Goal: Information Seeking & Learning: Find contact information

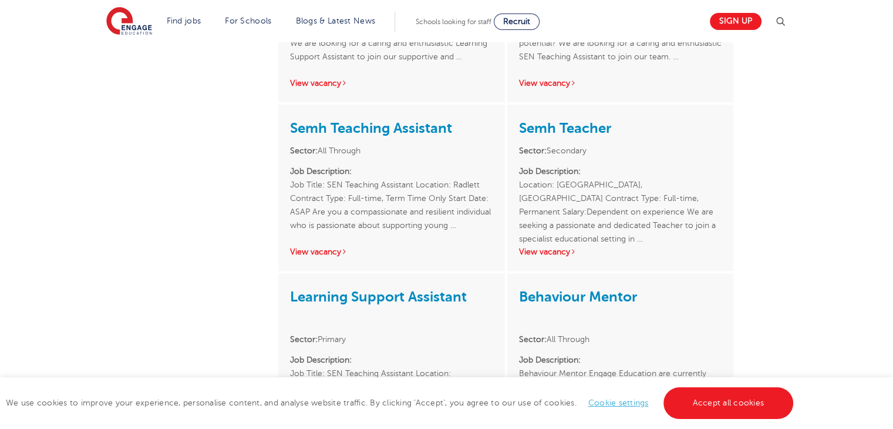
scroll to position [861, 0]
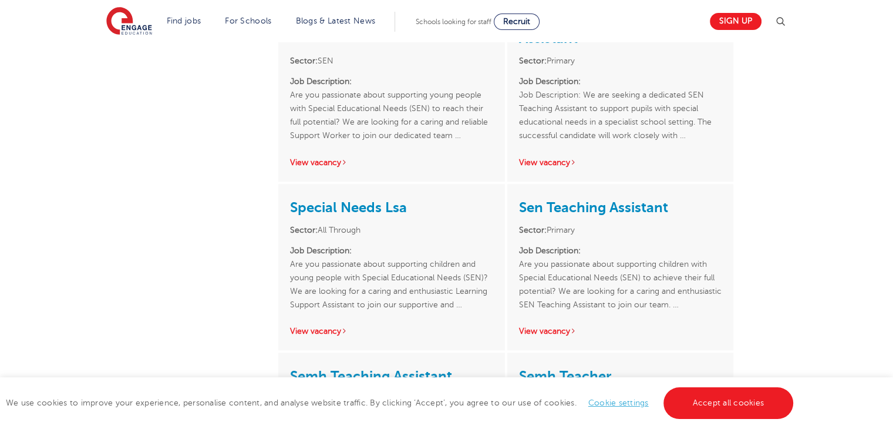
click at [879, 147] on div "Poppy Watson-Price ACTIVE JOBS 16 OFFICE(S) London TEAM(S)" at bounding box center [446, 138] width 893 height 1732
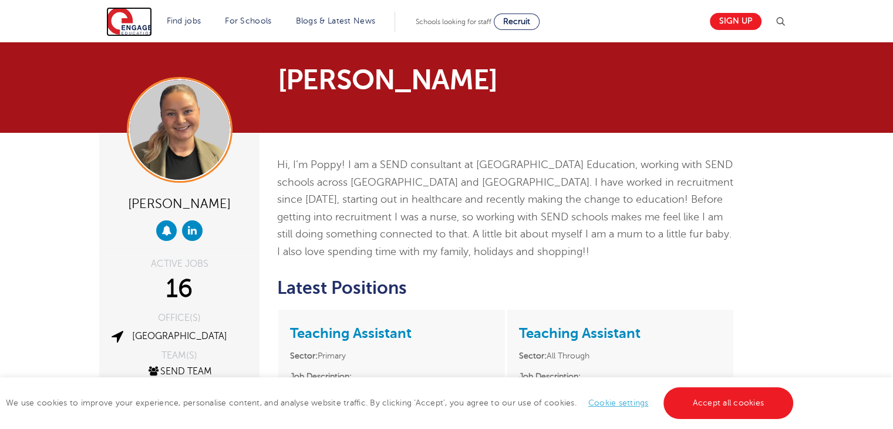
click at [129, 15] on img at bounding box center [129, 21] width 46 height 29
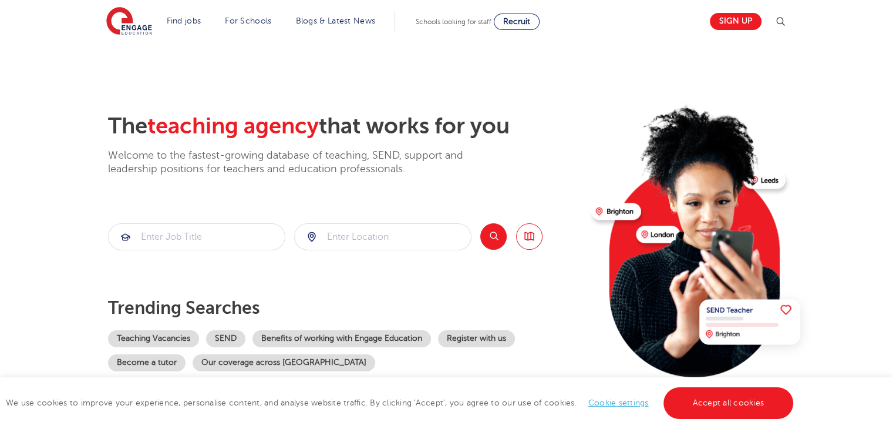
click at [19, 275] on section "The teaching agency that works for you Welcome to the fastest-growing database …" at bounding box center [446, 235] width 893 height 387
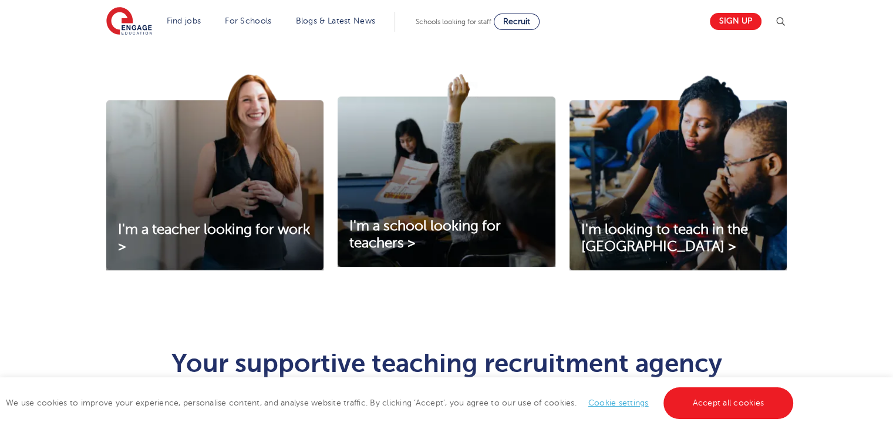
scroll to position [399, 0]
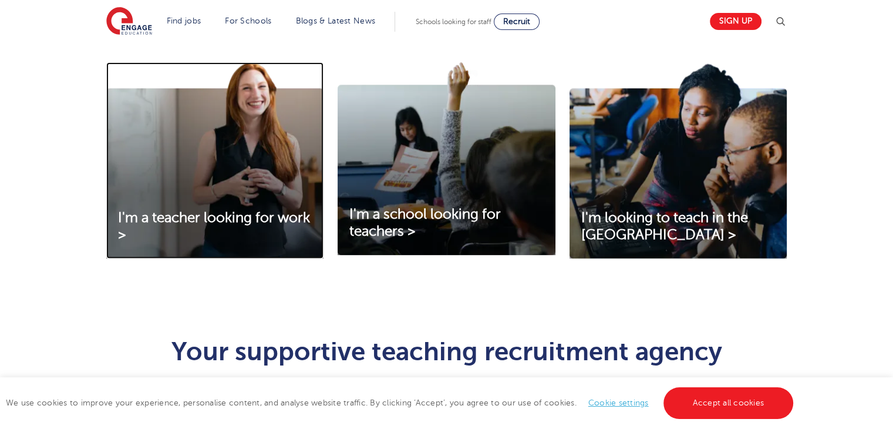
click at [183, 198] on img at bounding box center [214, 160] width 217 height 196
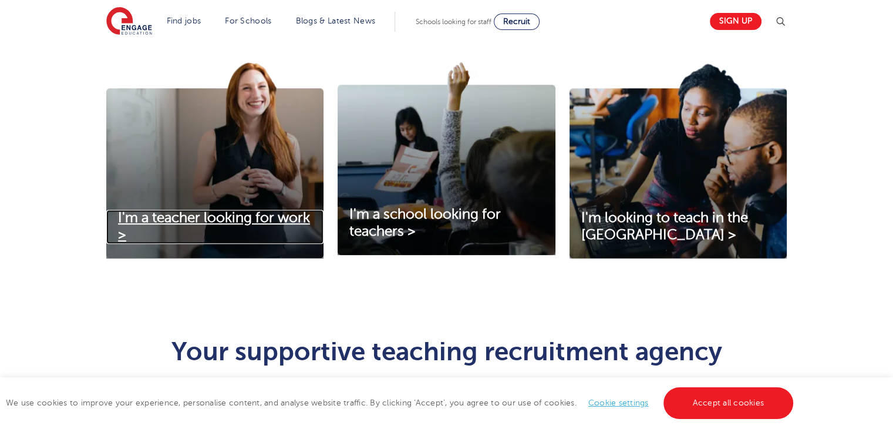
click at [178, 226] on link "I'm a teacher looking for work >" at bounding box center [214, 227] width 217 height 34
click at [178, 224] on span "I'm a teacher looking for work >" at bounding box center [214, 226] width 192 height 33
